Goal: Task Accomplishment & Management: Manage account settings

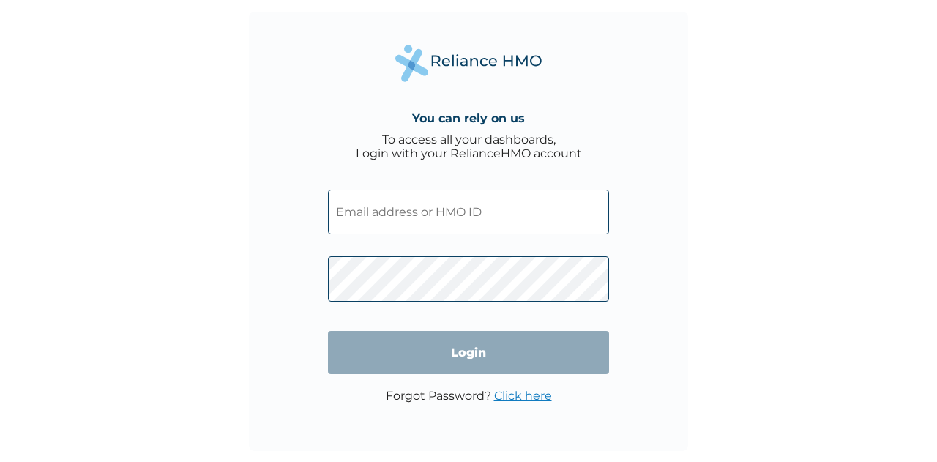
type input "RET/38735/a"
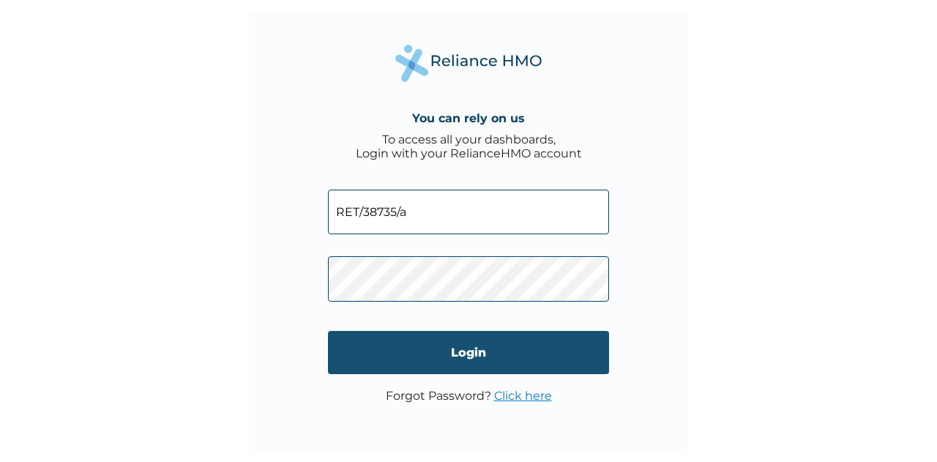
click at [471, 353] on input "Login" at bounding box center [468, 352] width 281 height 43
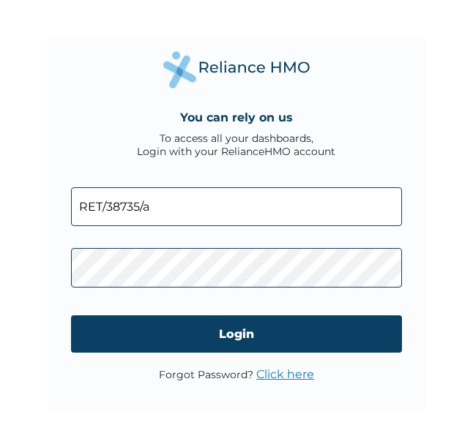
click at [136, 208] on input "RET/38735/a" at bounding box center [237, 206] width 332 height 39
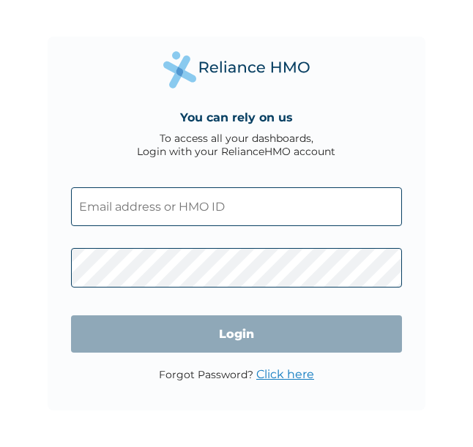
type input "RET/38735/a"
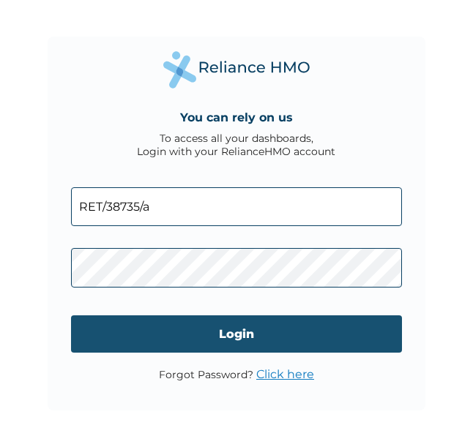
click at [256, 337] on input "Login" at bounding box center [237, 333] width 332 height 37
